Goal: Find specific page/section: Find specific page/section

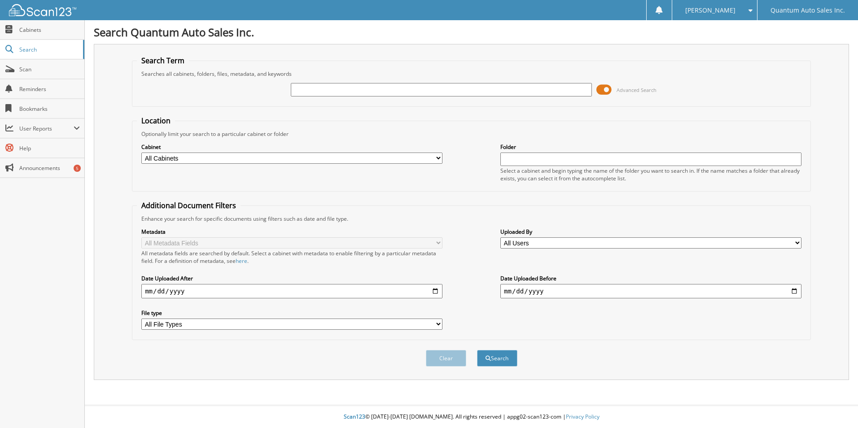
click at [428, 89] on input "text" at bounding box center [441, 89] width 301 height 13
type input "92760"
click at [477, 350] on button "Search" at bounding box center [497, 358] width 40 height 17
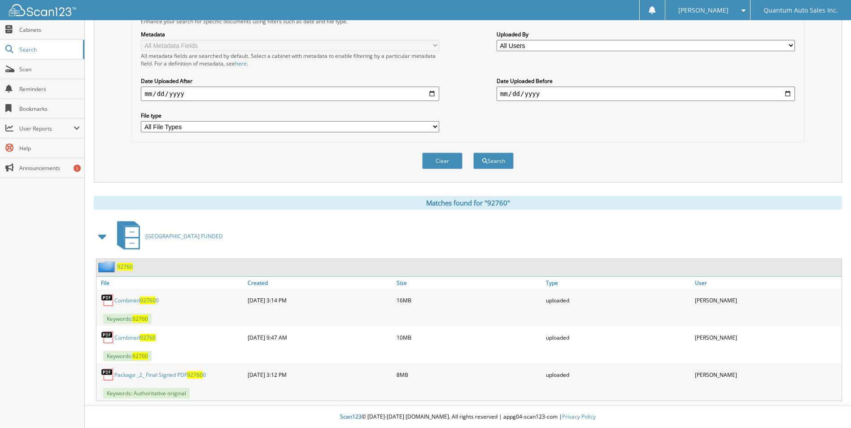
click at [163, 375] on link "Package _2_ Final Signed PDF 92760 0" at bounding box center [160, 375] width 92 height 8
